Goal: Task Accomplishment & Management: Manage account settings

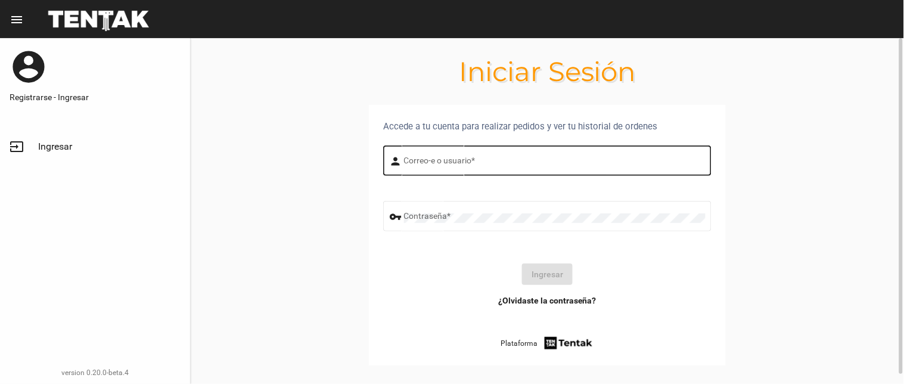
click at [467, 160] on input "Correo-e o usuario *" at bounding box center [554, 163] width 301 height 10
type input "flopyganora"
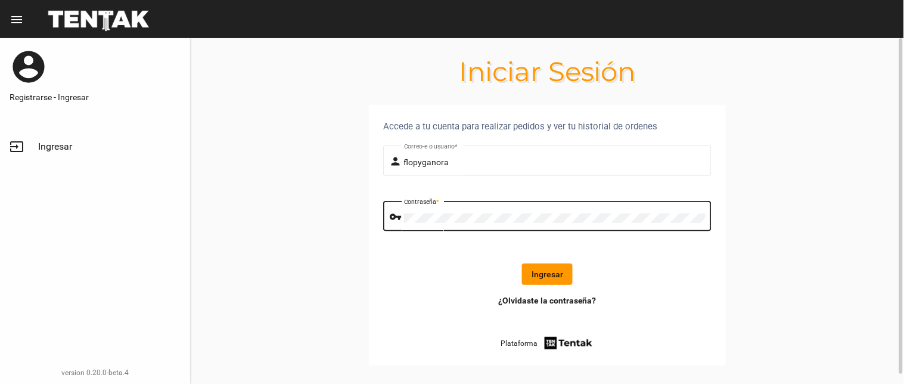
click at [572, 264] on button "Ingresar" at bounding box center [547, 273] width 51 height 21
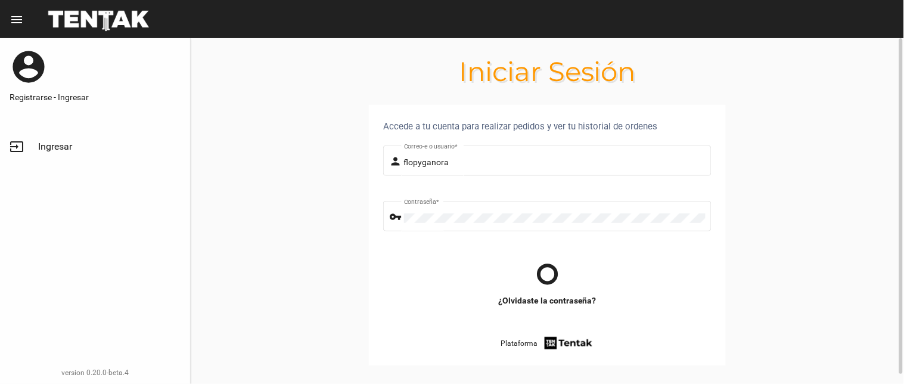
click at [562, 273] on div at bounding box center [546, 273] width 309 height 21
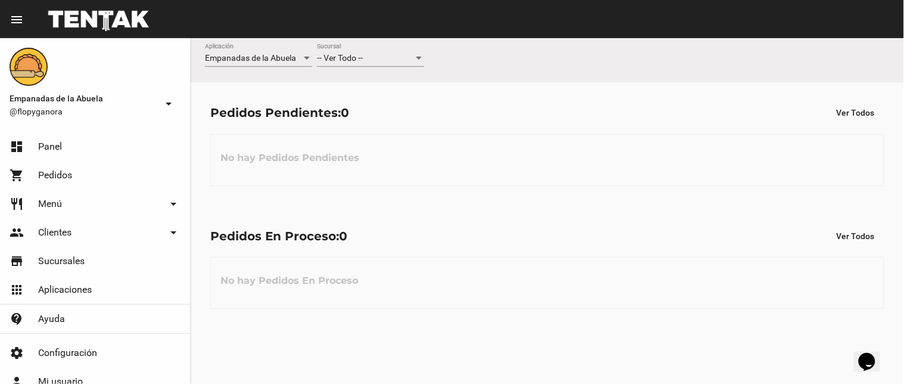
click at [353, 63] on span "-- Ver Todo --" at bounding box center [340, 58] width 46 height 10
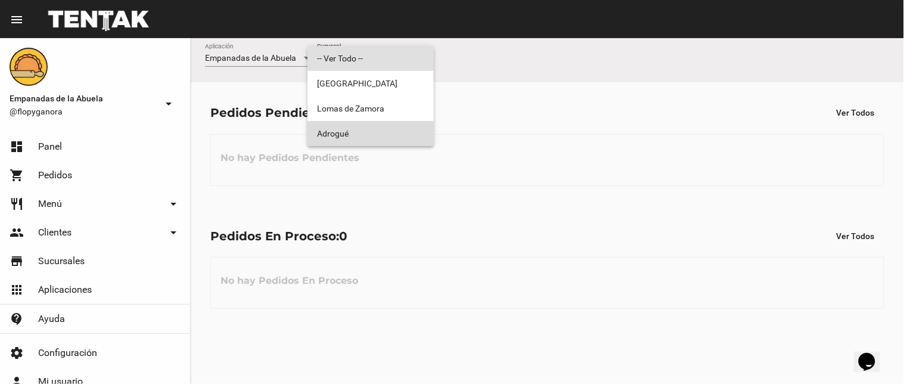
click at [347, 132] on span "Adrogué" at bounding box center [370, 133] width 107 height 25
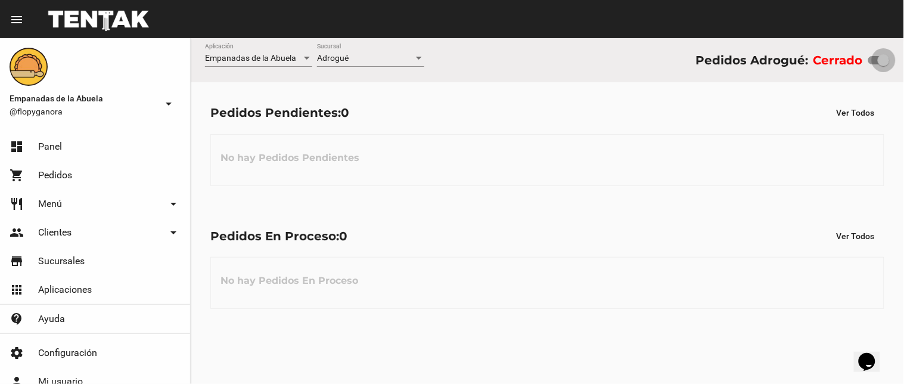
drag, startPoint x: 878, startPoint y: 62, endPoint x: 870, endPoint y: 69, distance: 11.0
click at [891, 60] on div "Empanadas de la Abuela Aplicación Adrogué Sucursal Pedidos Adrogué: Cerrado" at bounding box center [547, 60] width 713 height 44
click at [335, 52] on div "Adrogué Sucursal" at bounding box center [370, 54] width 107 height 23
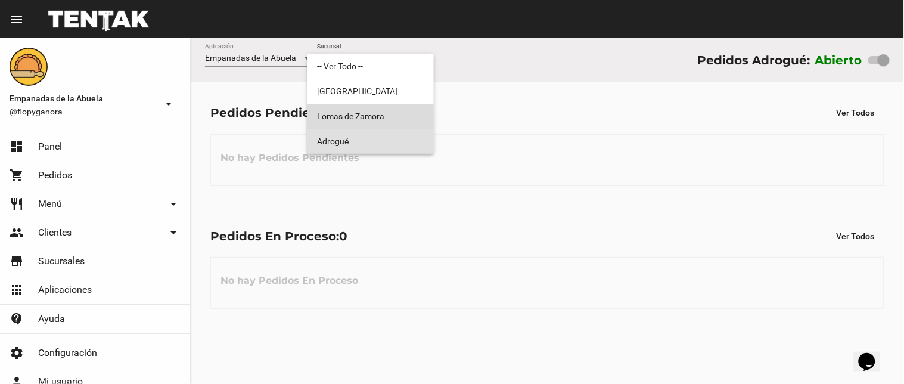
click at [344, 123] on span "Lomas de Zamora" at bounding box center [370, 116] width 107 height 25
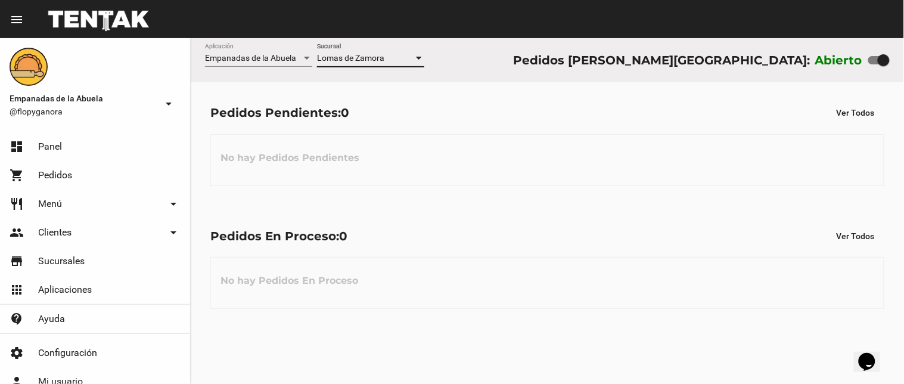
click at [356, 58] on span "Lomas de Zamora" at bounding box center [350, 58] width 67 height 10
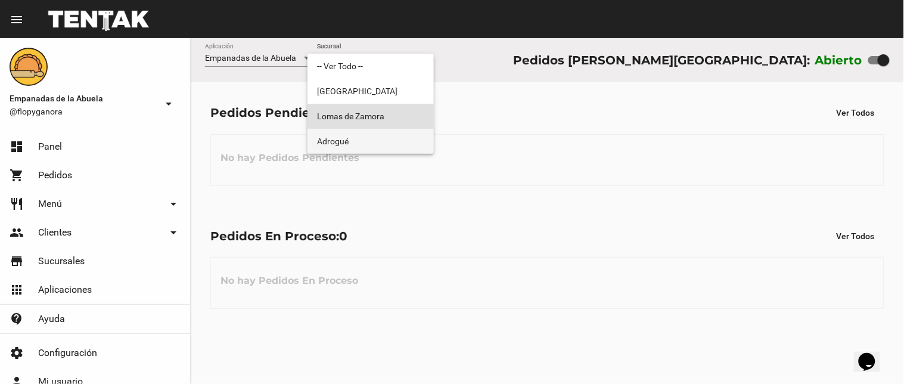
click at [354, 151] on span "Adrogué" at bounding box center [370, 141] width 107 height 25
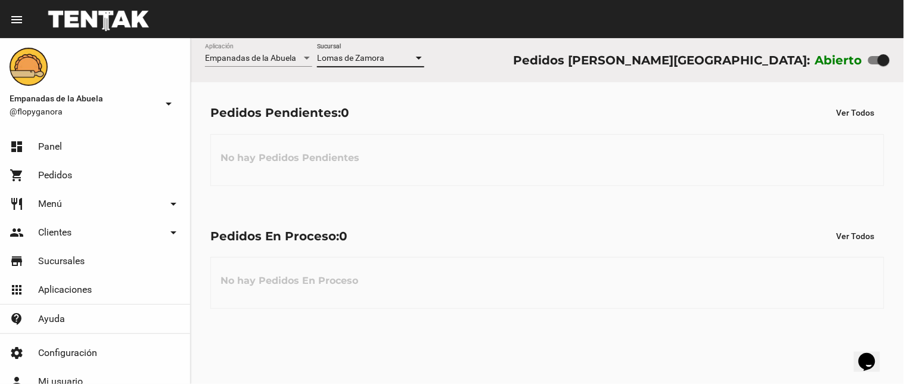
checkbox input "false"
